Goal: Complete application form

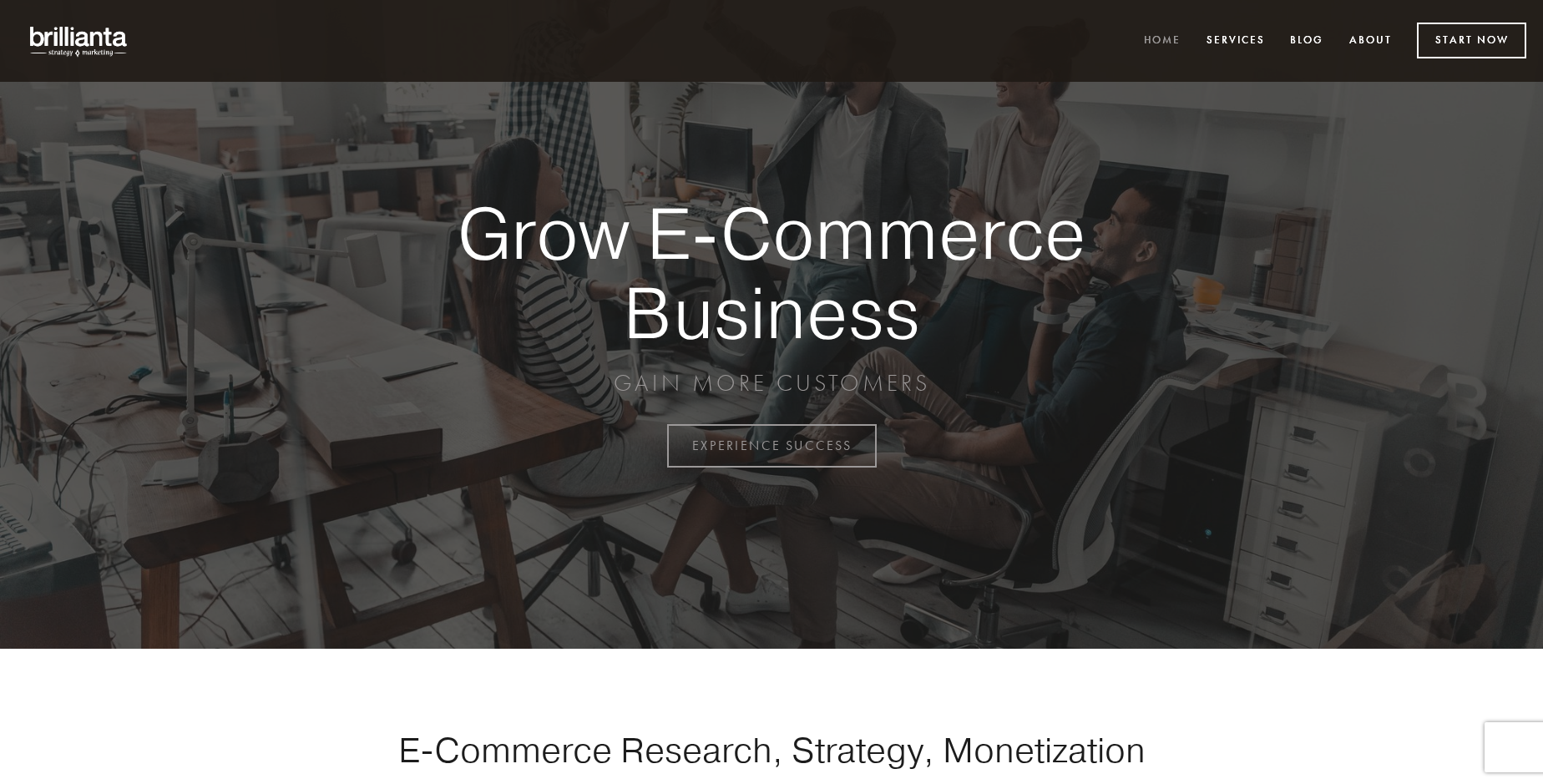
scroll to position [4376, 0]
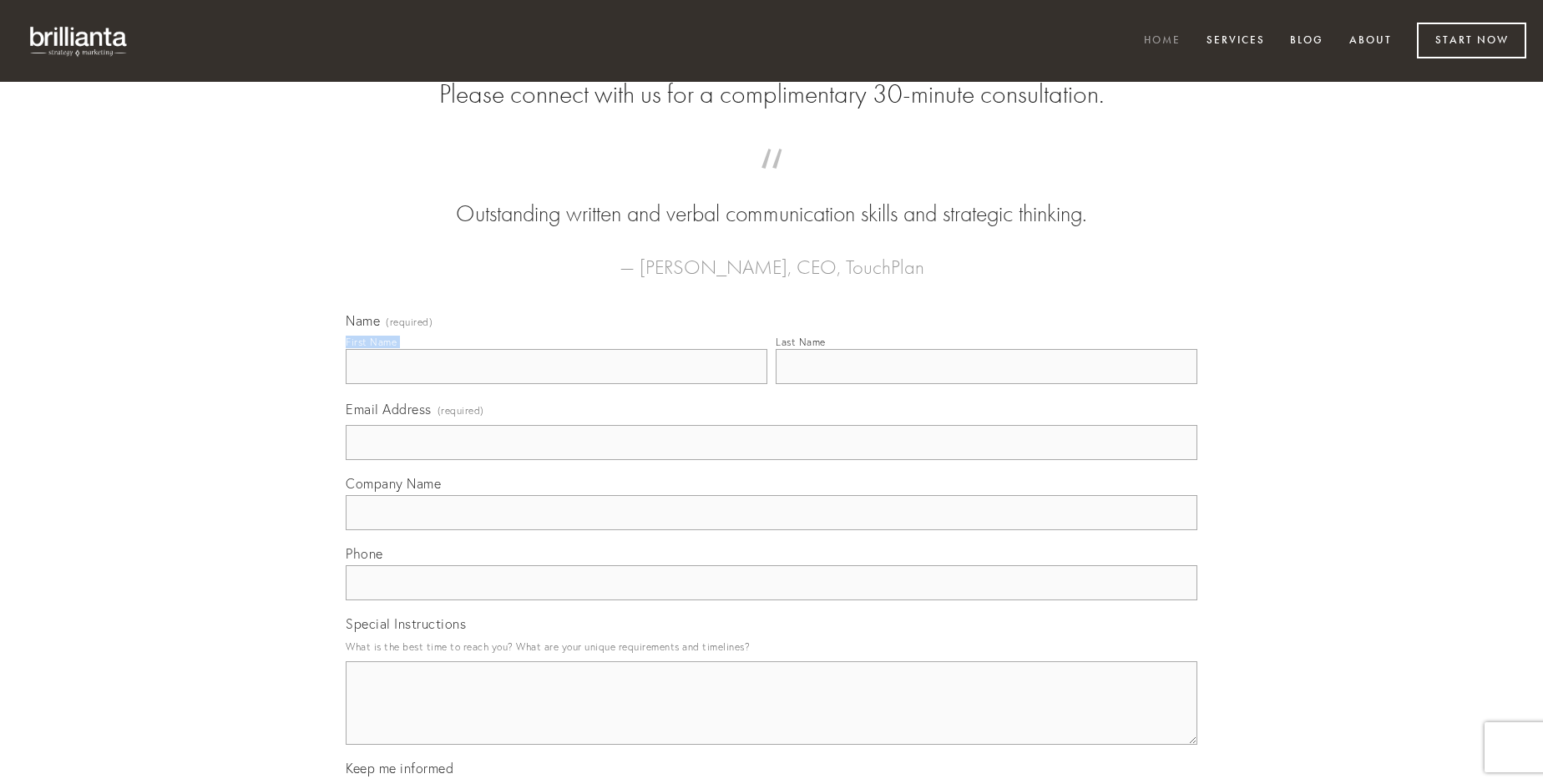
type input "[PERSON_NAME]"
click at [986, 384] on input "Last Name" at bounding box center [986, 366] width 422 height 35
type input "[PERSON_NAME]"
click at [772, 460] on input "Email Address (required)" at bounding box center [772, 442] width 852 height 35
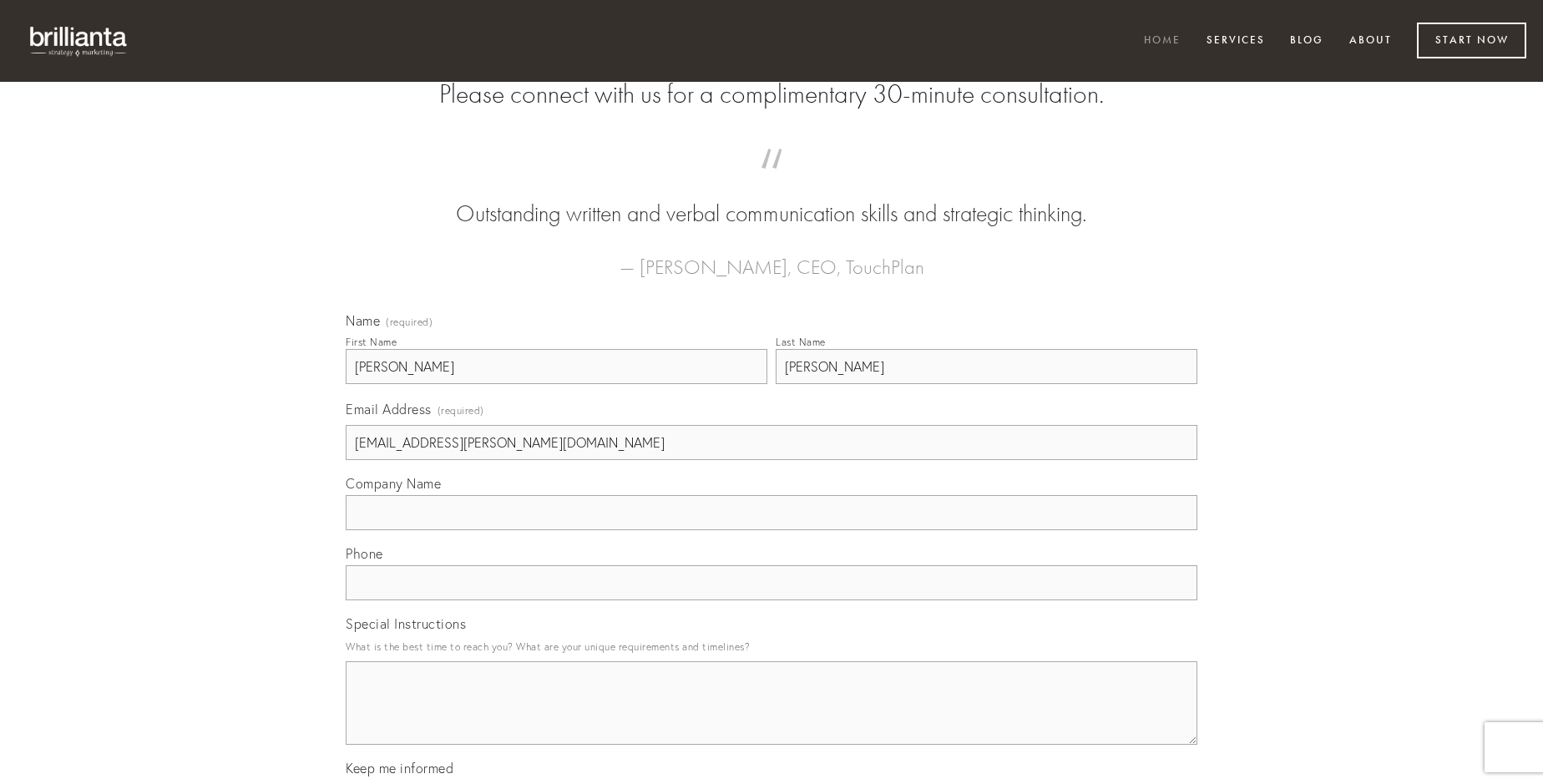
type input "[EMAIL_ADDRESS][PERSON_NAME][DOMAIN_NAME]"
click at [772, 530] on input "Company Name" at bounding box center [772, 512] width 852 height 35
type input "umerus"
click at [772, 600] on input "text" at bounding box center [772, 582] width 852 height 35
click at [772, 718] on textarea "Special Instructions" at bounding box center [772, 703] width 852 height 83
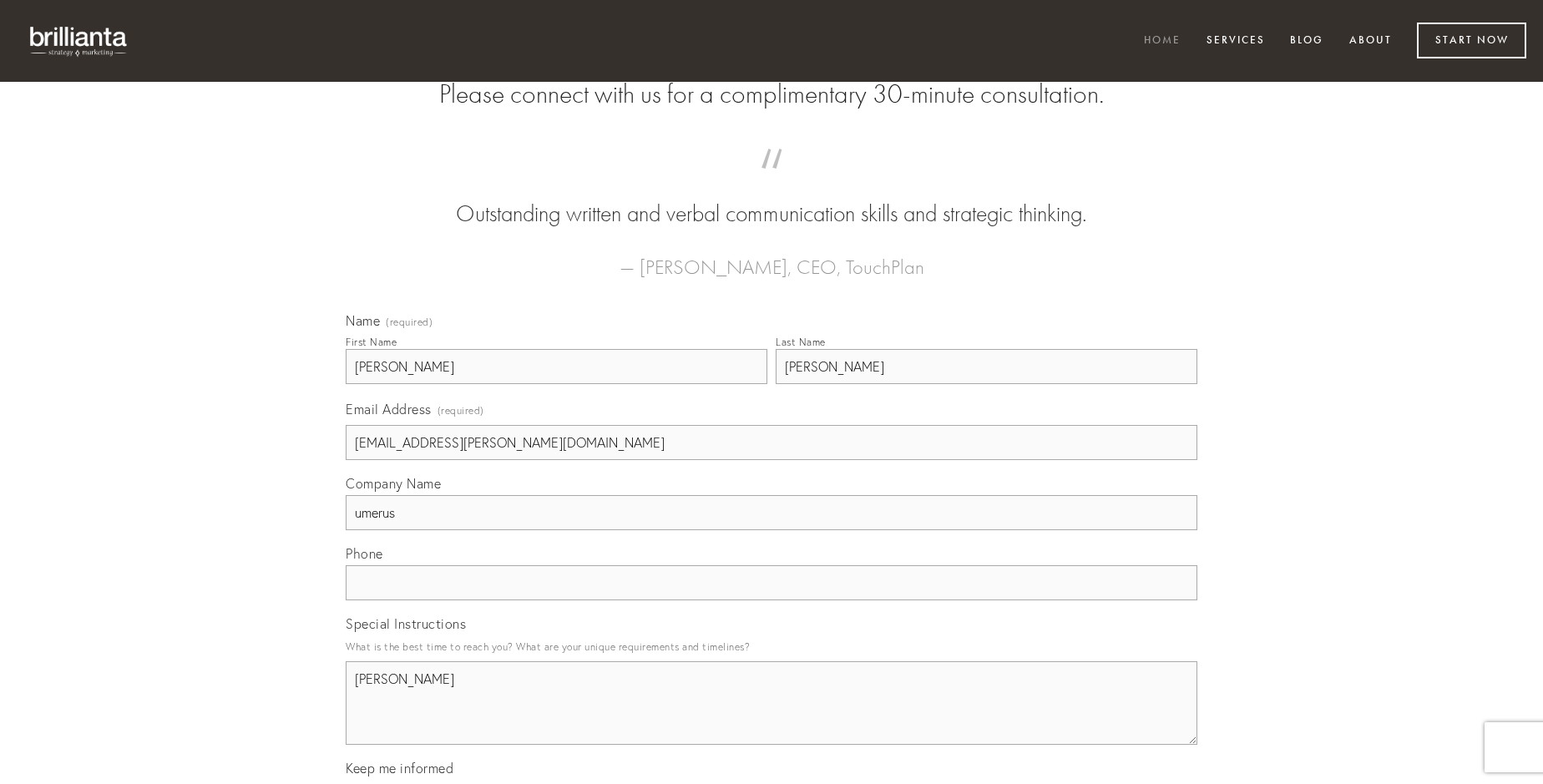
type textarea "[PERSON_NAME]"
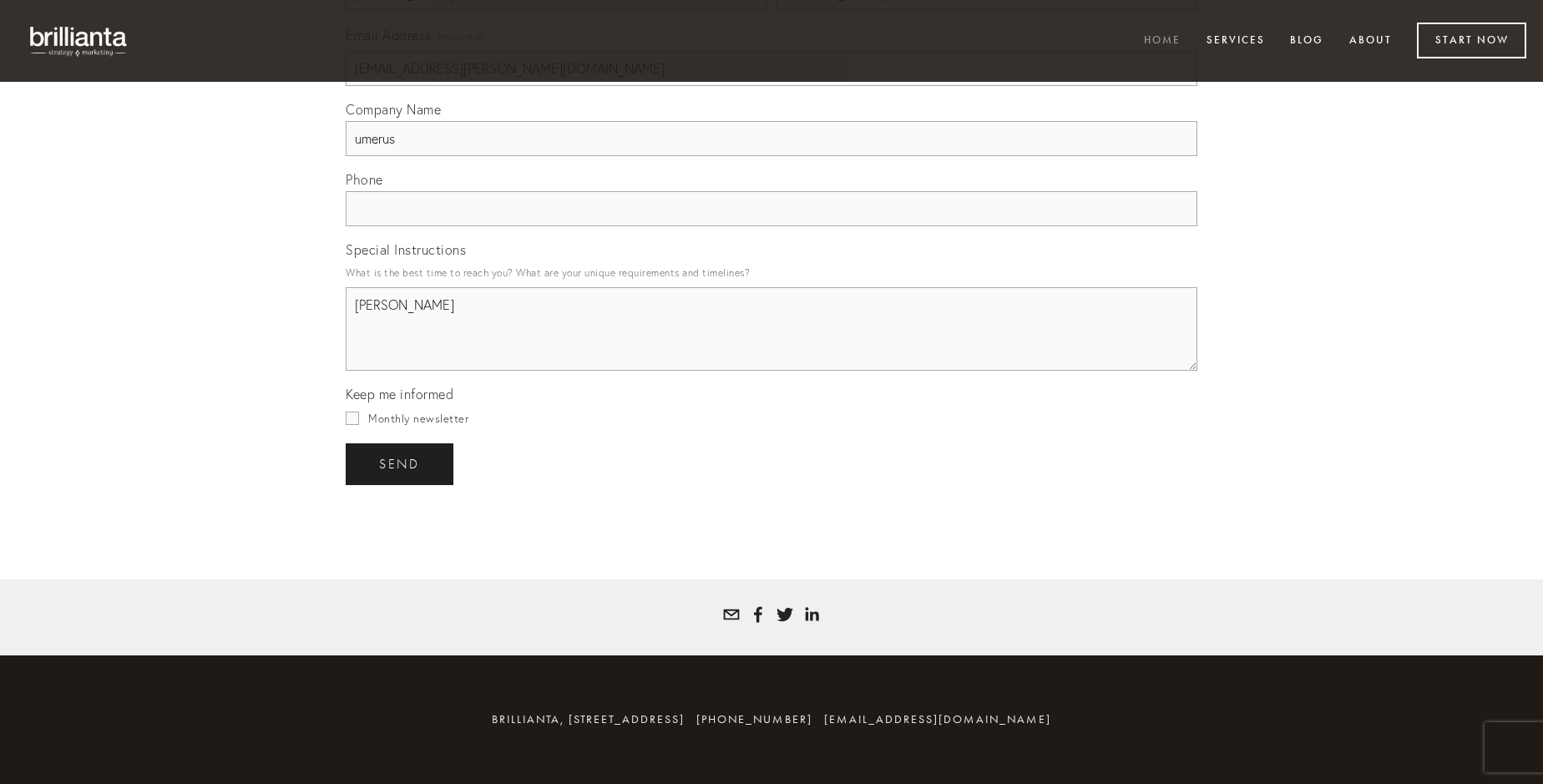
click at [401, 463] on span "send" at bounding box center [400, 464] width 41 height 15
